Goal: Browse casually: Explore the website without a specific task or goal

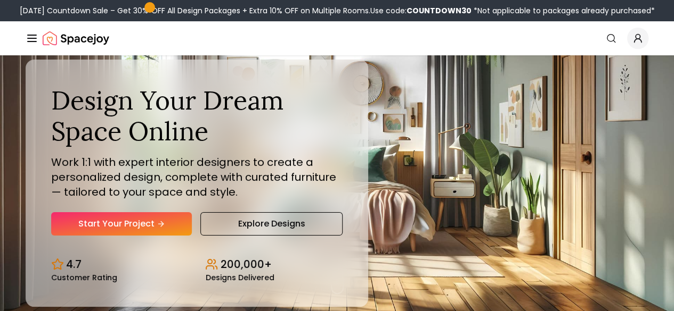
drag, startPoint x: 343, startPoint y: 281, endPoint x: 333, endPoint y: 282, distance: 10.1
click at [333, 282] on div "Design Your Dream Space Online Work 1:1 with expert interior designers to creat…" at bounding box center [337, 183] width 674 height 256
click at [339, 281] on div "Design Your Dream Space Online Work 1:1 with expert interior designers to creat…" at bounding box center [337, 183] width 674 height 256
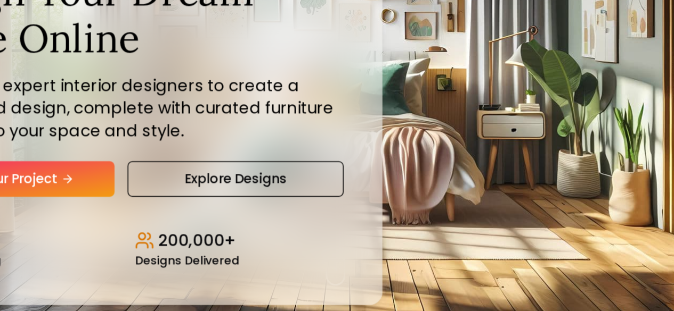
click at [340, 282] on div "Design Your Dream Space Online Work 1:1 with expert interior designers to creat…" at bounding box center [337, 183] width 674 height 256
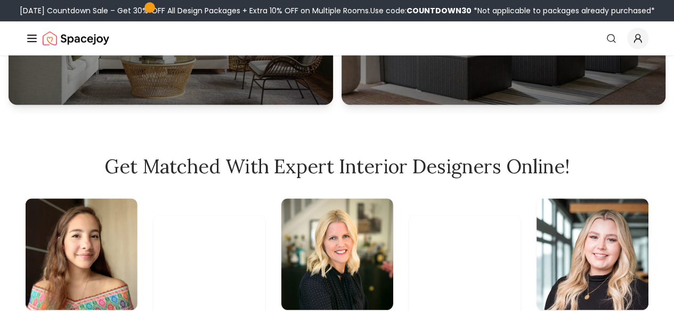
scroll to position [428, 0]
